Goal: Task Accomplishment & Management: Manage account settings

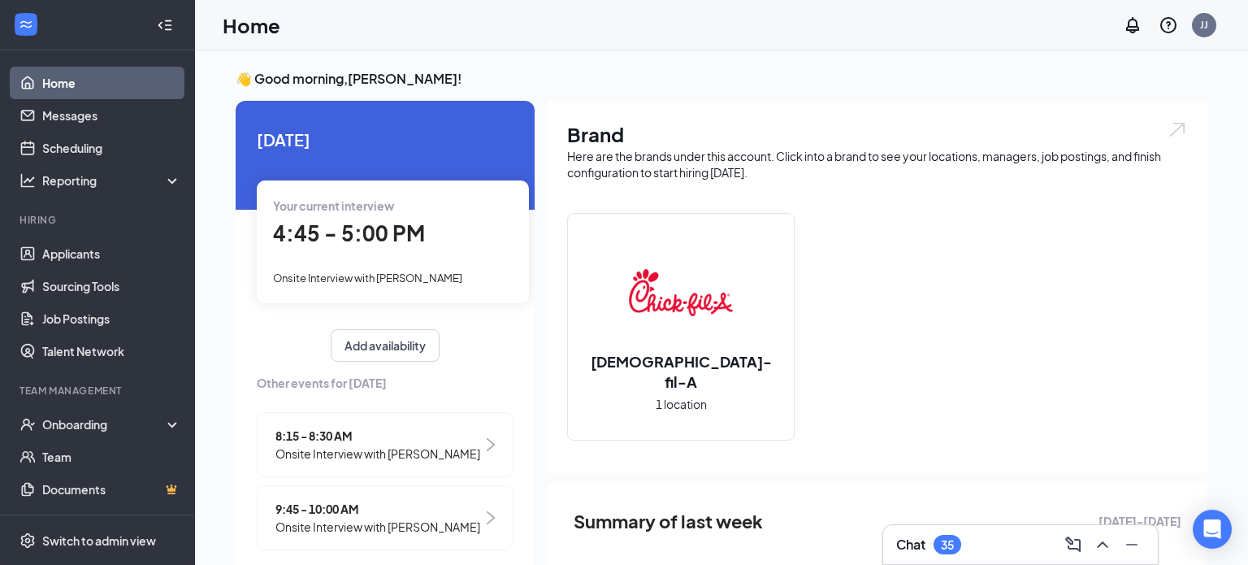
click at [370, 249] on div "4:45 - 5:00 PM" at bounding box center [393, 233] width 240 height 33
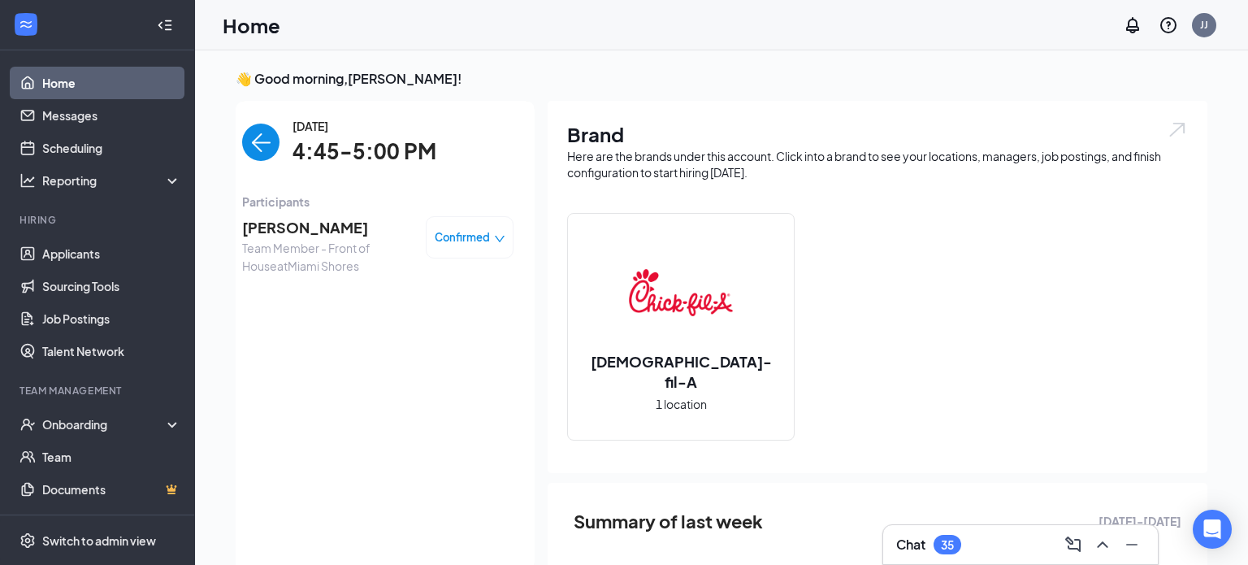
scroll to position [6, 0]
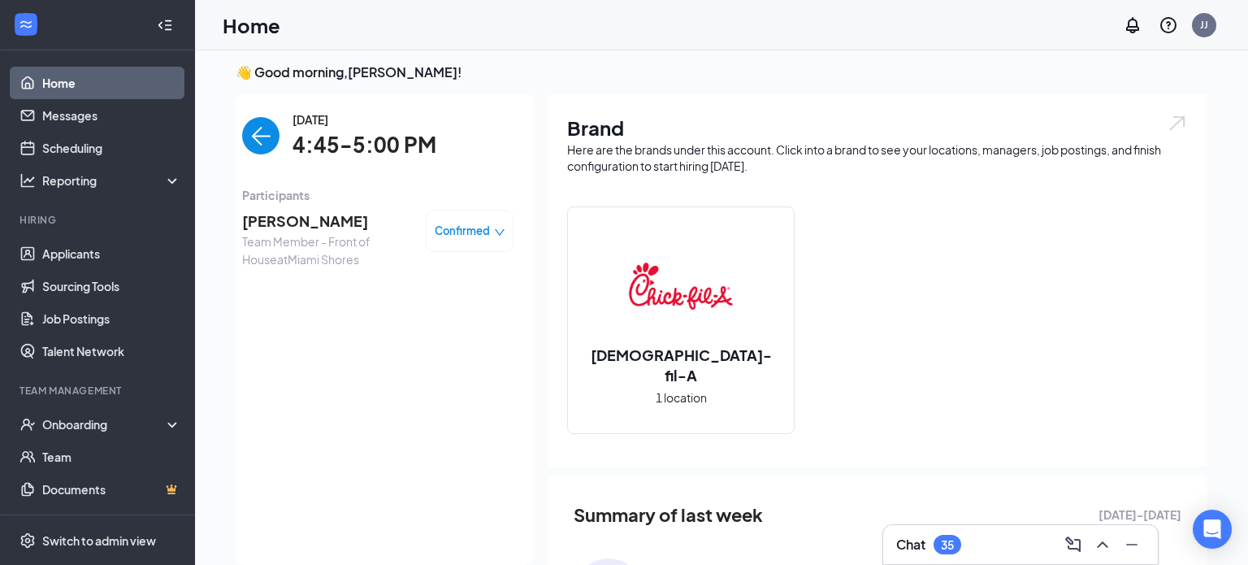
click at [338, 235] on span "Team Member - Front of House at [GEOGRAPHIC_DATA]" at bounding box center [327, 250] width 171 height 36
click at [293, 224] on span "[PERSON_NAME]" at bounding box center [327, 221] width 171 height 23
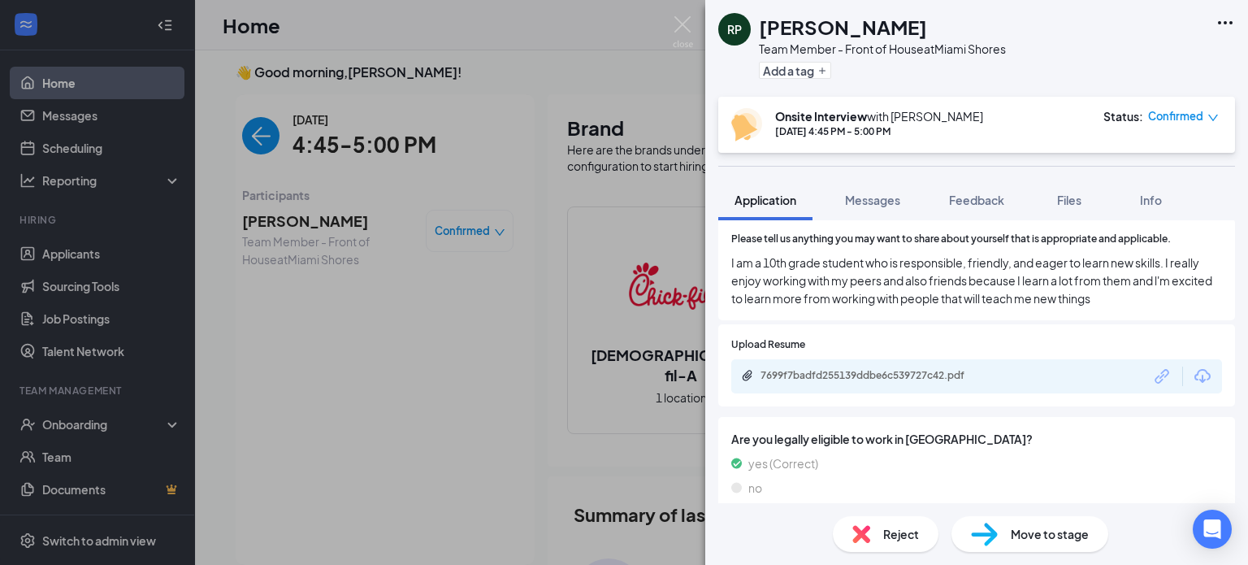
scroll to position [1446, 0]
click at [921, 368] on div "7699f7badfd255139ddbe6c539727c42.pdf" at bounding box center [873, 374] width 227 height 13
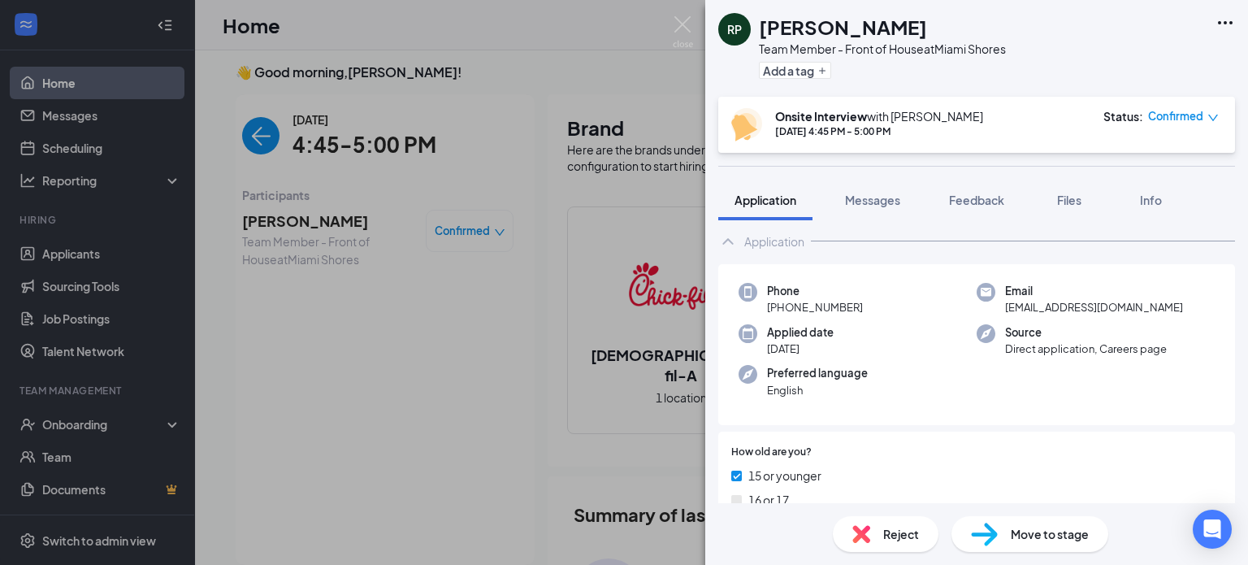
scroll to position [26, 0]
click at [685, 27] on img at bounding box center [683, 32] width 20 height 32
